Goal: Transaction & Acquisition: Purchase product/service

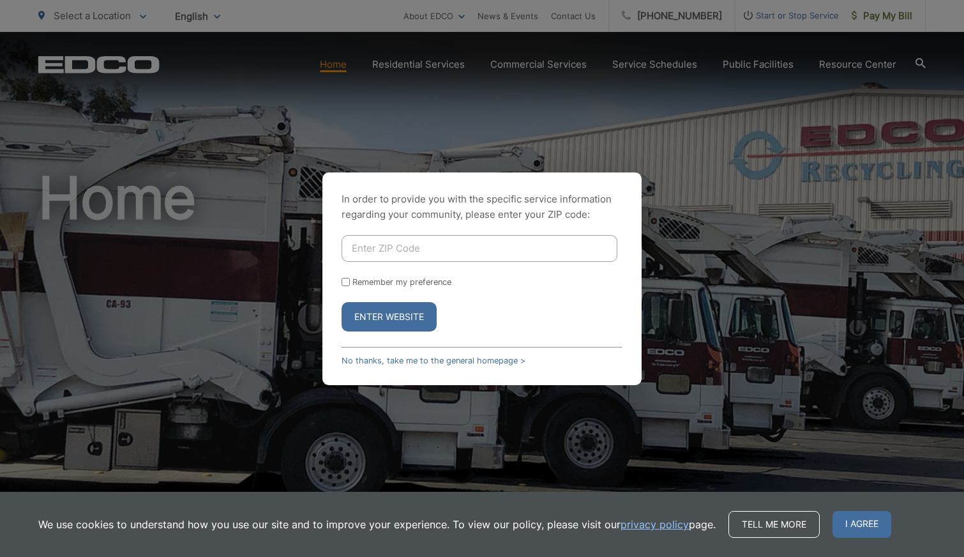
click at [363, 255] on input "Enter ZIP Code" at bounding box center [480, 248] width 276 height 27
type input "92020"
click at [370, 323] on button "Enter Website" at bounding box center [389, 316] width 95 height 29
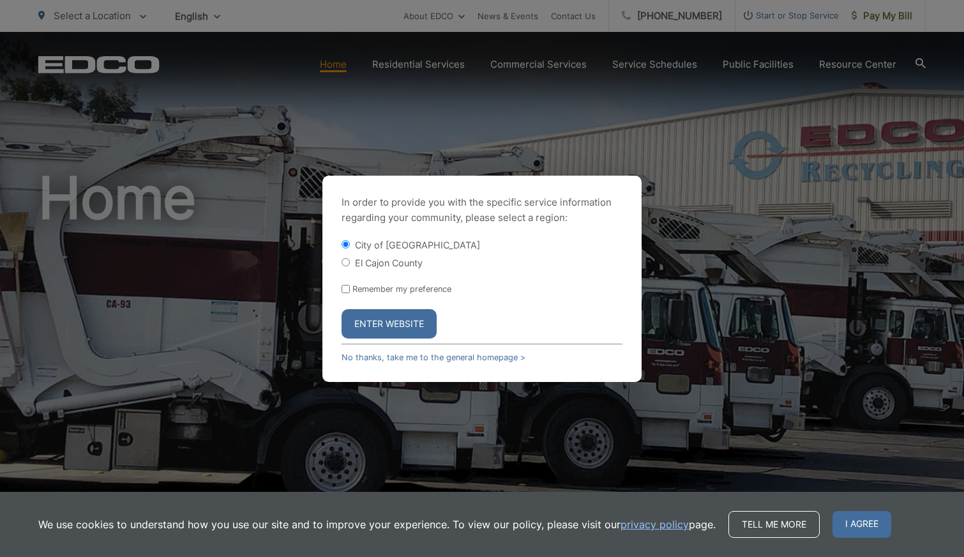
click at [376, 327] on button "Enter Website" at bounding box center [389, 323] width 95 height 29
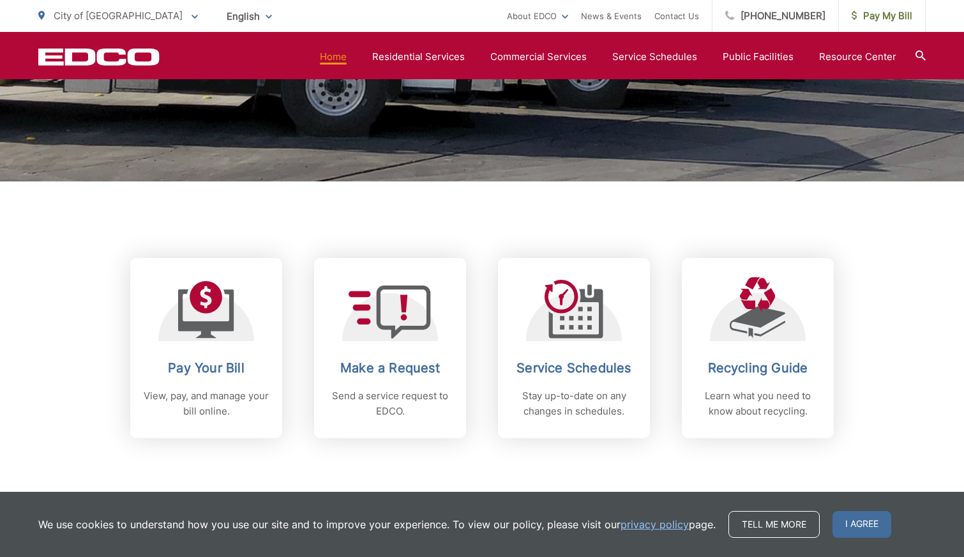
scroll to position [402, 0]
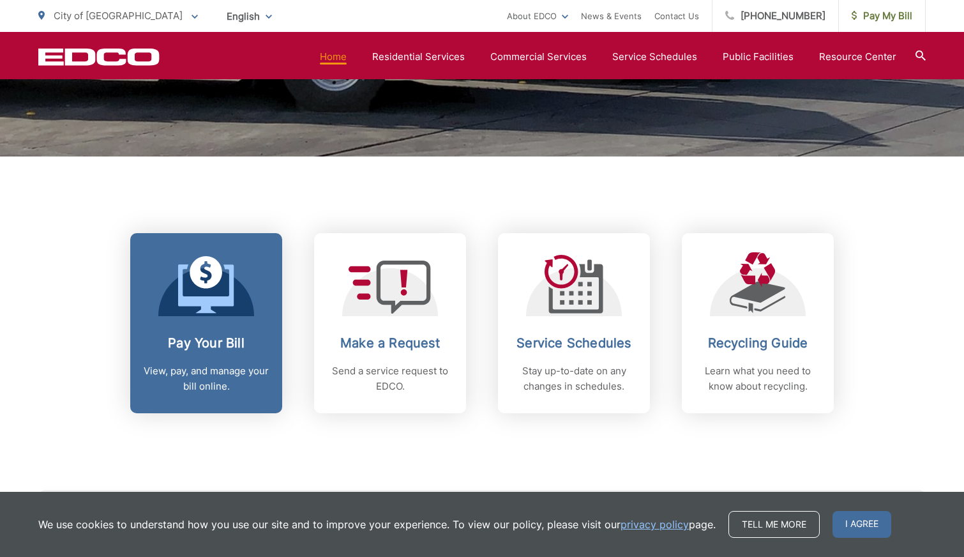
click at [231, 312] on icon at bounding box center [206, 284] width 56 height 57
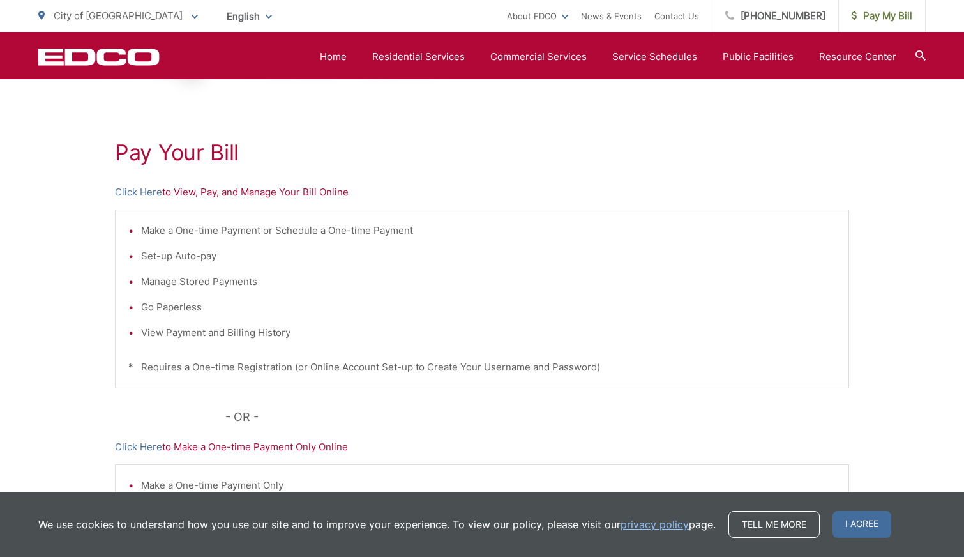
scroll to position [192, 0]
click at [146, 195] on link "Click Here" at bounding box center [138, 192] width 47 height 15
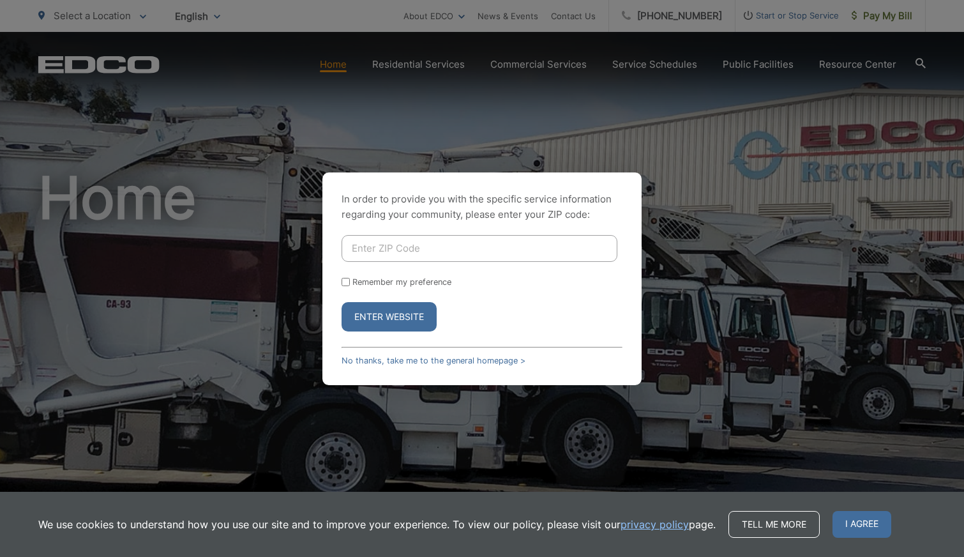
click at [357, 237] on input "Enter ZIP Code" at bounding box center [480, 248] width 276 height 27
type input "92020"
click at [363, 310] on button "Enter Website" at bounding box center [389, 316] width 95 height 29
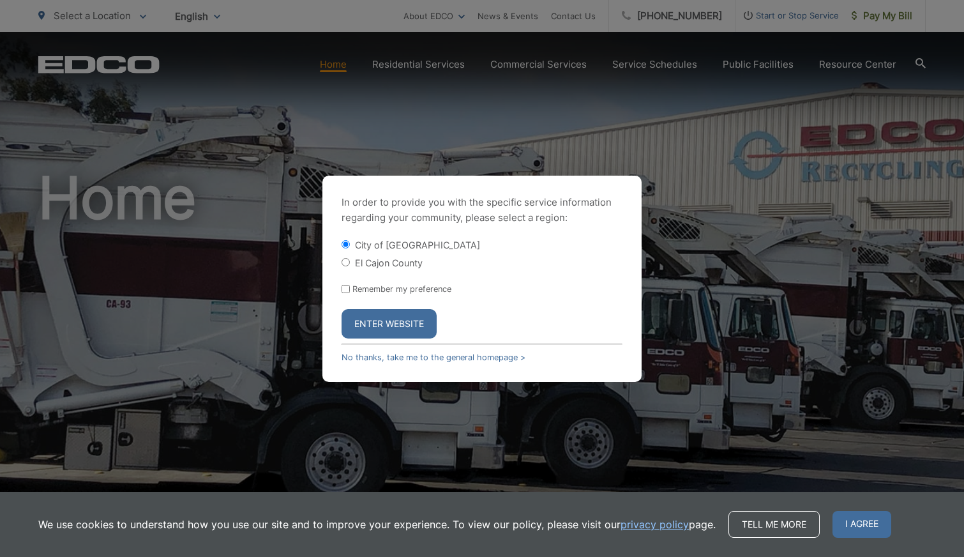
click at [369, 323] on button "Enter Website" at bounding box center [389, 323] width 95 height 29
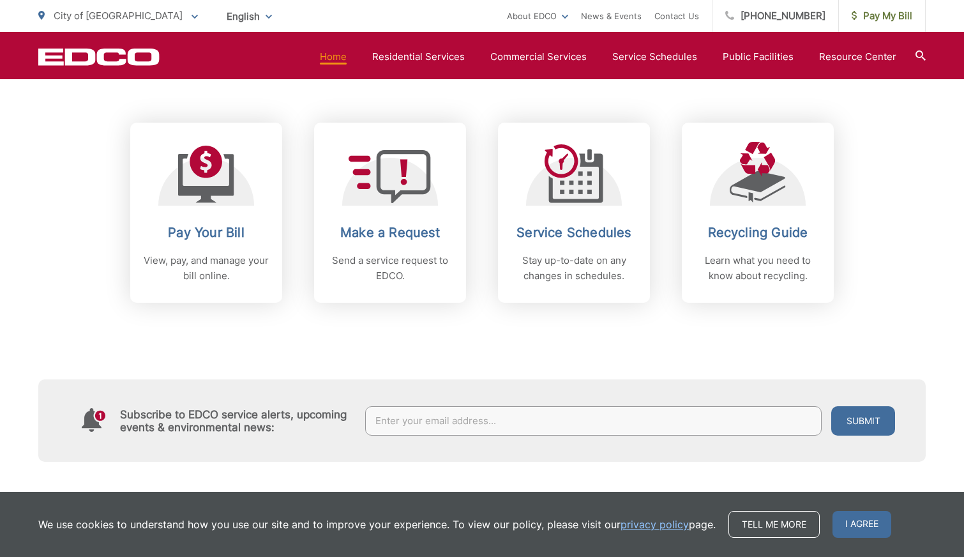
scroll to position [517, 0]
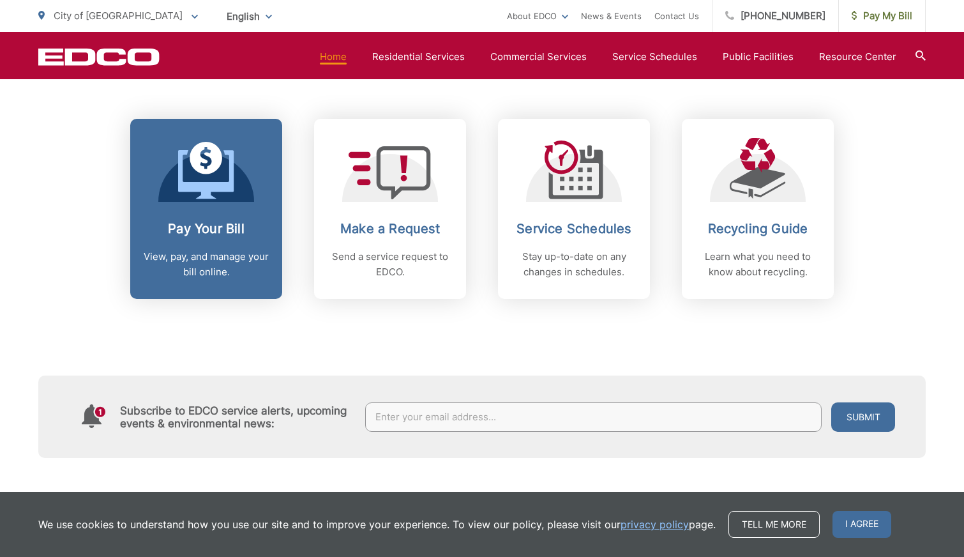
click at [240, 230] on h2 "Pay Your Bill" at bounding box center [206, 228] width 126 height 15
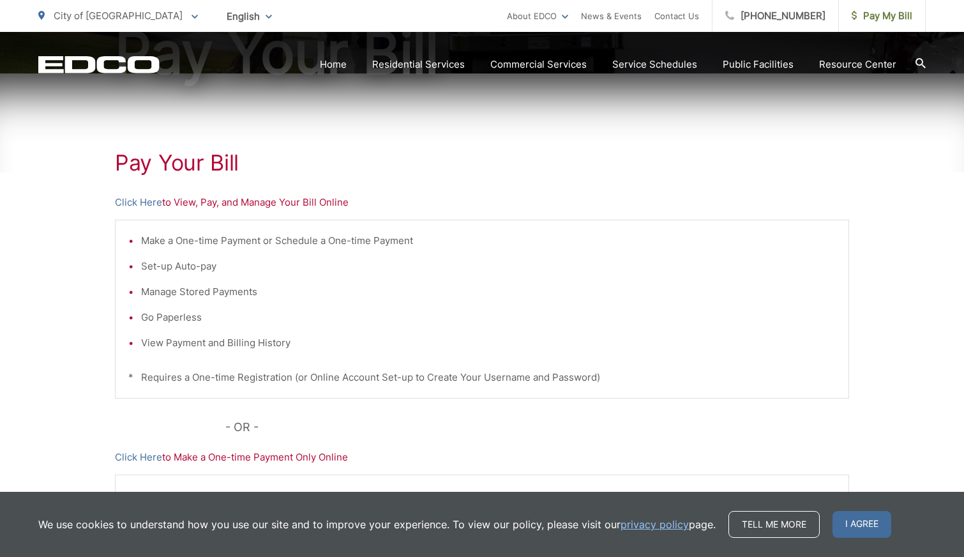
scroll to position [199, 0]
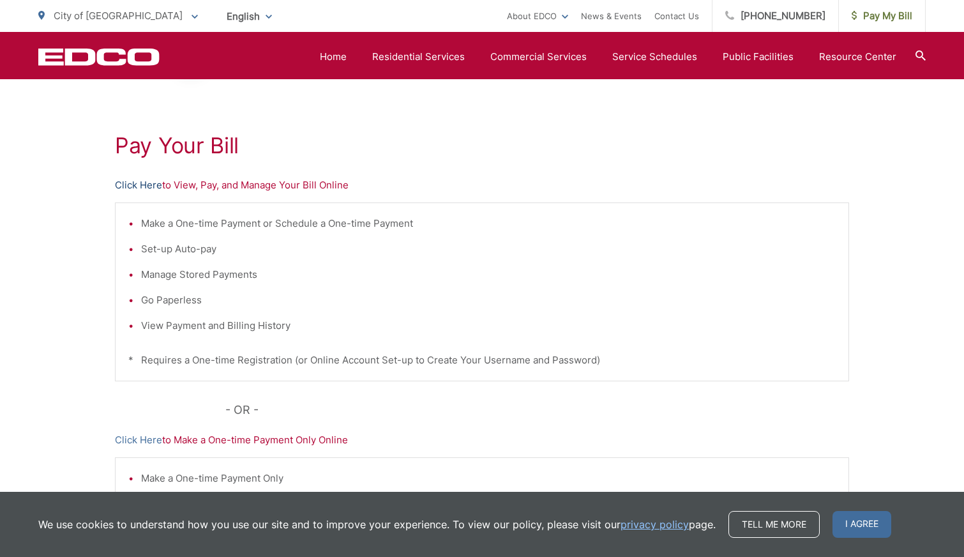
click at [148, 186] on link "Click Here" at bounding box center [138, 185] width 47 height 15
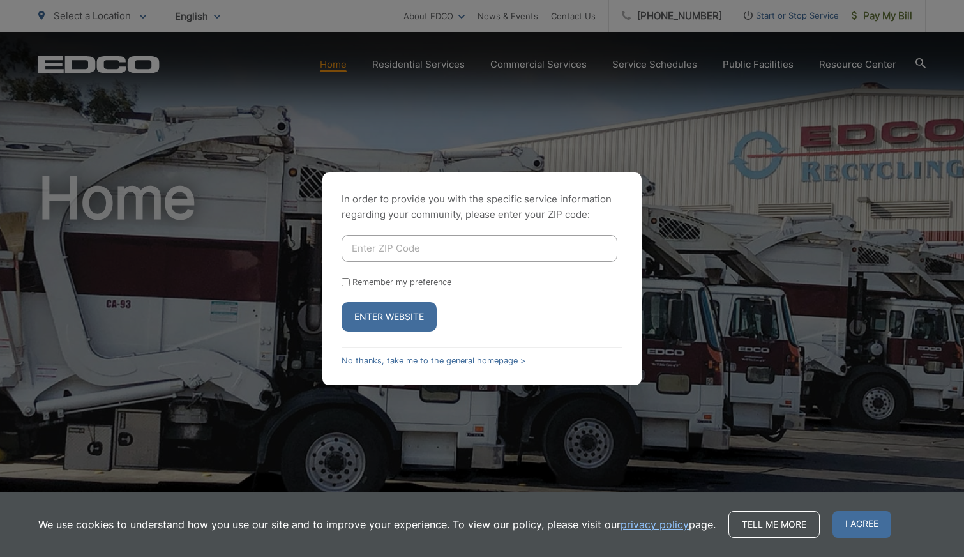
click at [501, 250] on input "Enter ZIP Code" at bounding box center [480, 248] width 276 height 27
type input "92020"
click at [422, 317] on button "Enter Website" at bounding box center [389, 316] width 95 height 29
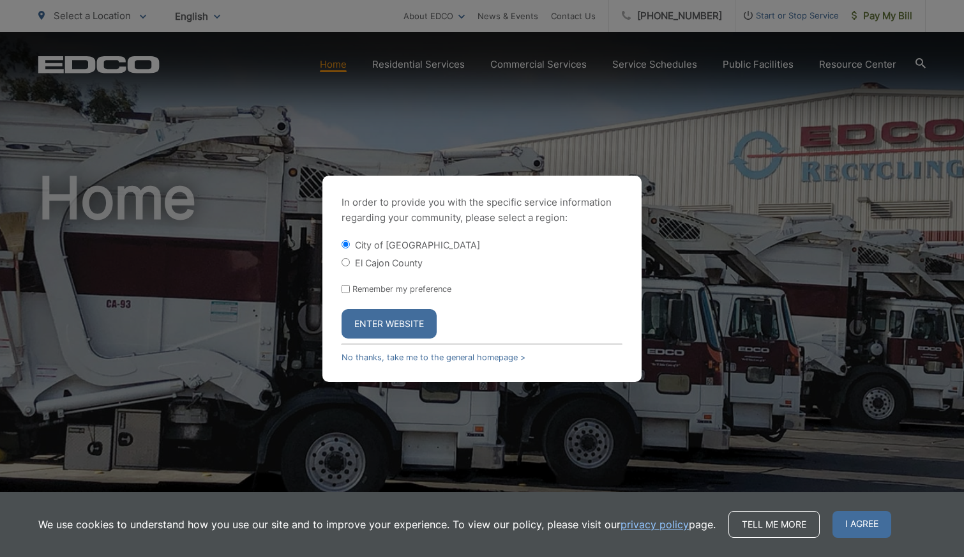
click at [403, 321] on button "Enter Website" at bounding box center [389, 323] width 95 height 29
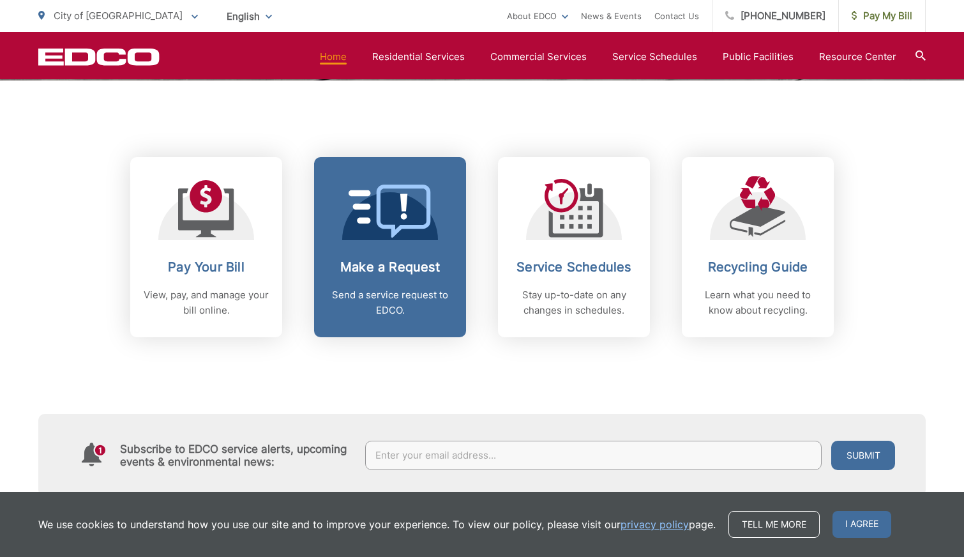
scroll to position [476, 0]
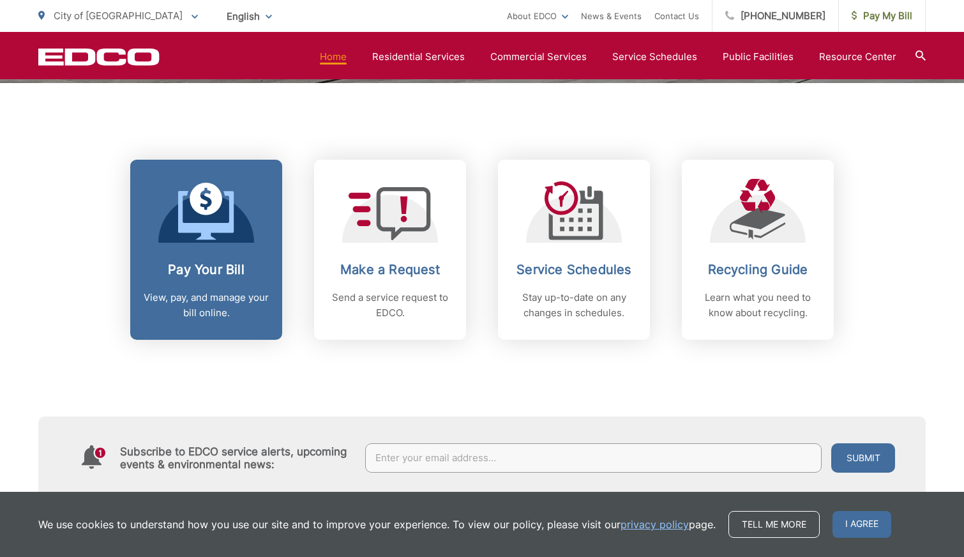
click at [246, 288] on div "Pay Your Bill View, pay, and manage your bill online." at bounding box center [206, 291] width 126 height 59
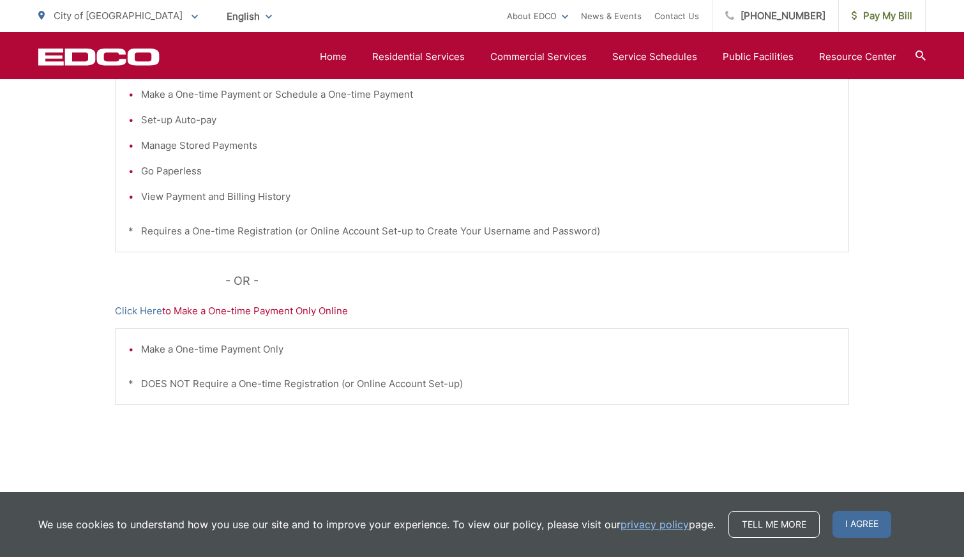
scroll to position [342, 0]
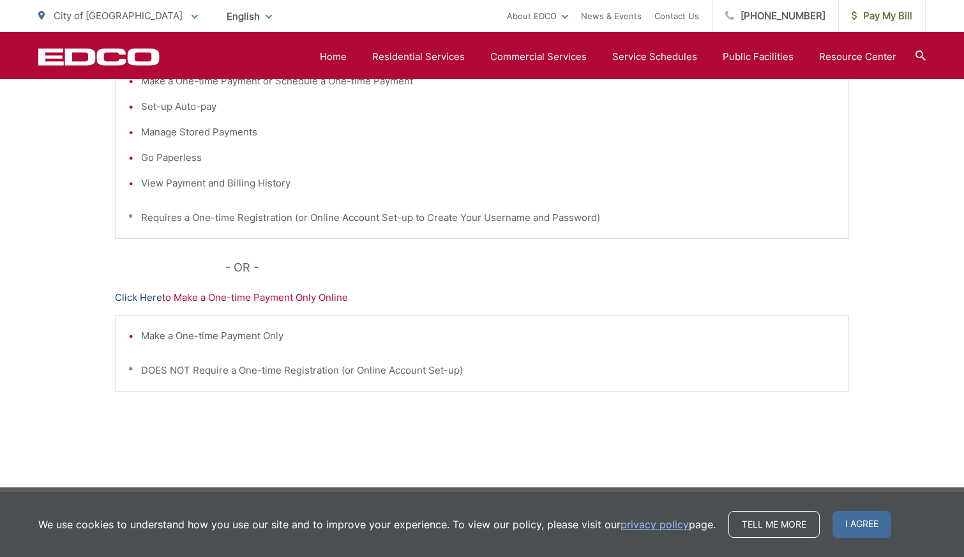
click at [144, 295] on link "Click Here" at bounding box center [138, 297] width 47 height 15
